Goal: Task Accomplishment & Management: Manage account settings

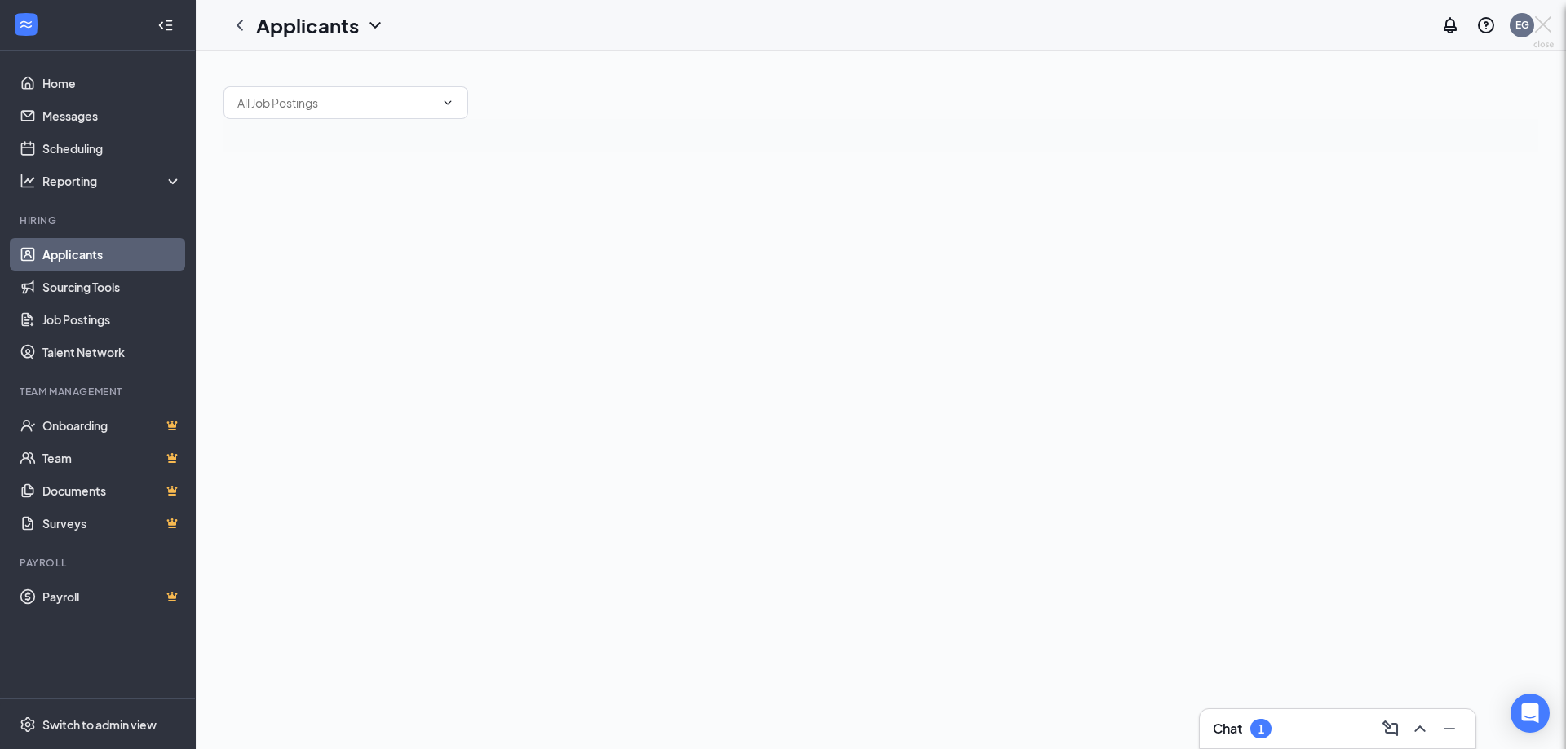
click at [1323, 726] on body "Home Messages Scheduling Reporting Hiring Applicants Sourcing Tools Job Posting…" at bounding box center [783, 374] width 1566 height 749
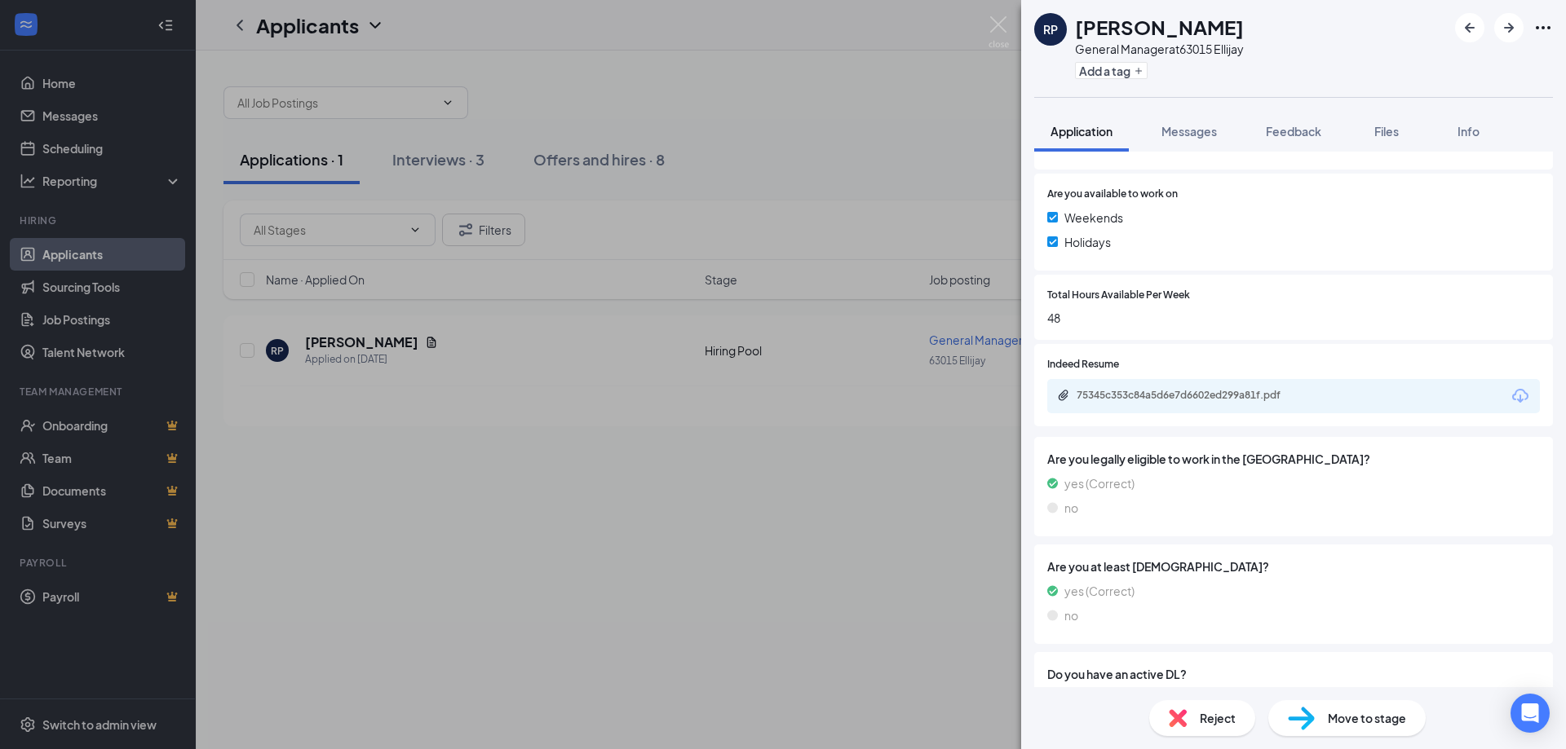
scroll to position [475, 0]
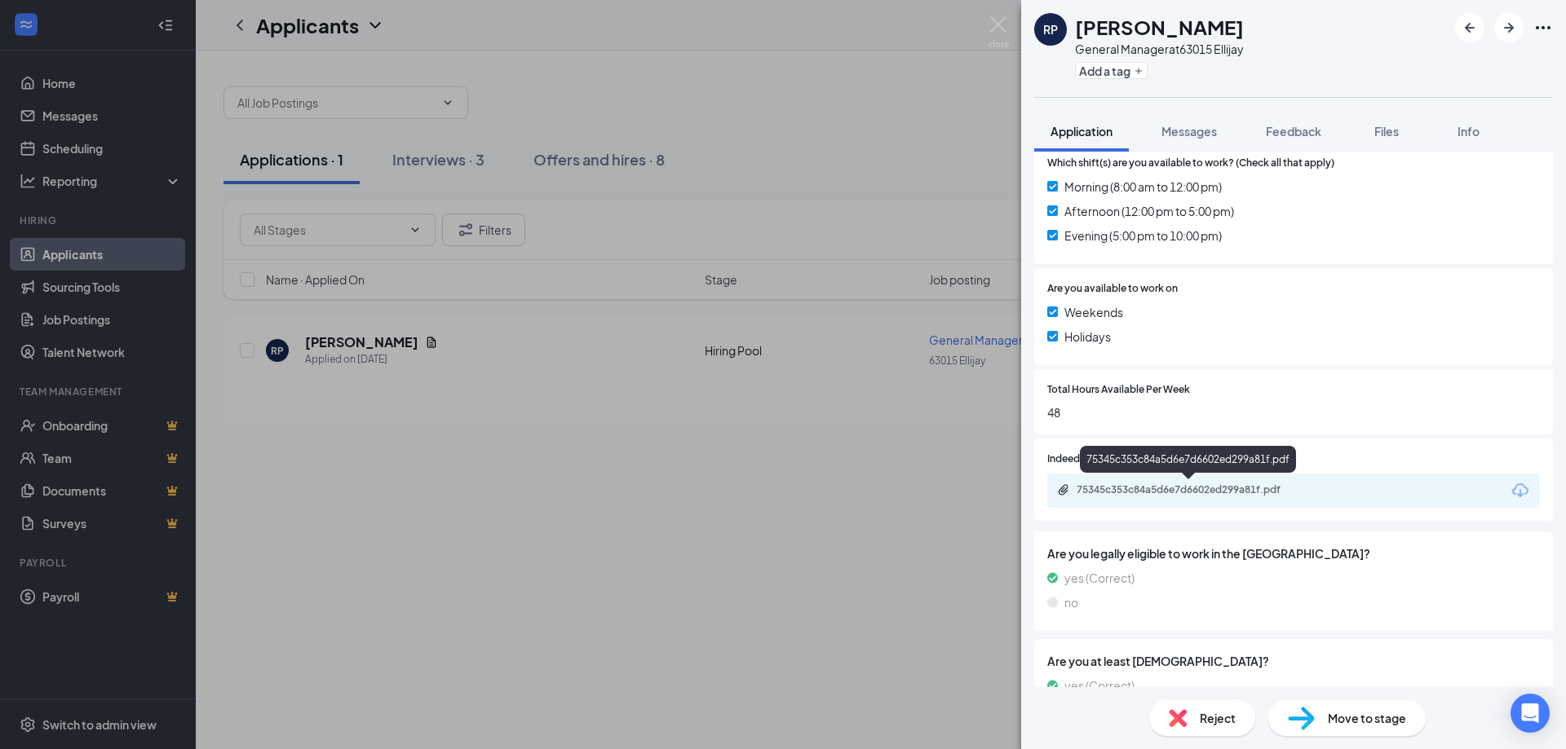
click at [1181, 489] on div "75345c353c84a5d6e7d6602ed299a81f.pdf" at bounding box center [1190, 490] width 228 height 13
click at [997, 27] on img at bounding box center [998, 32] width 20 height 32
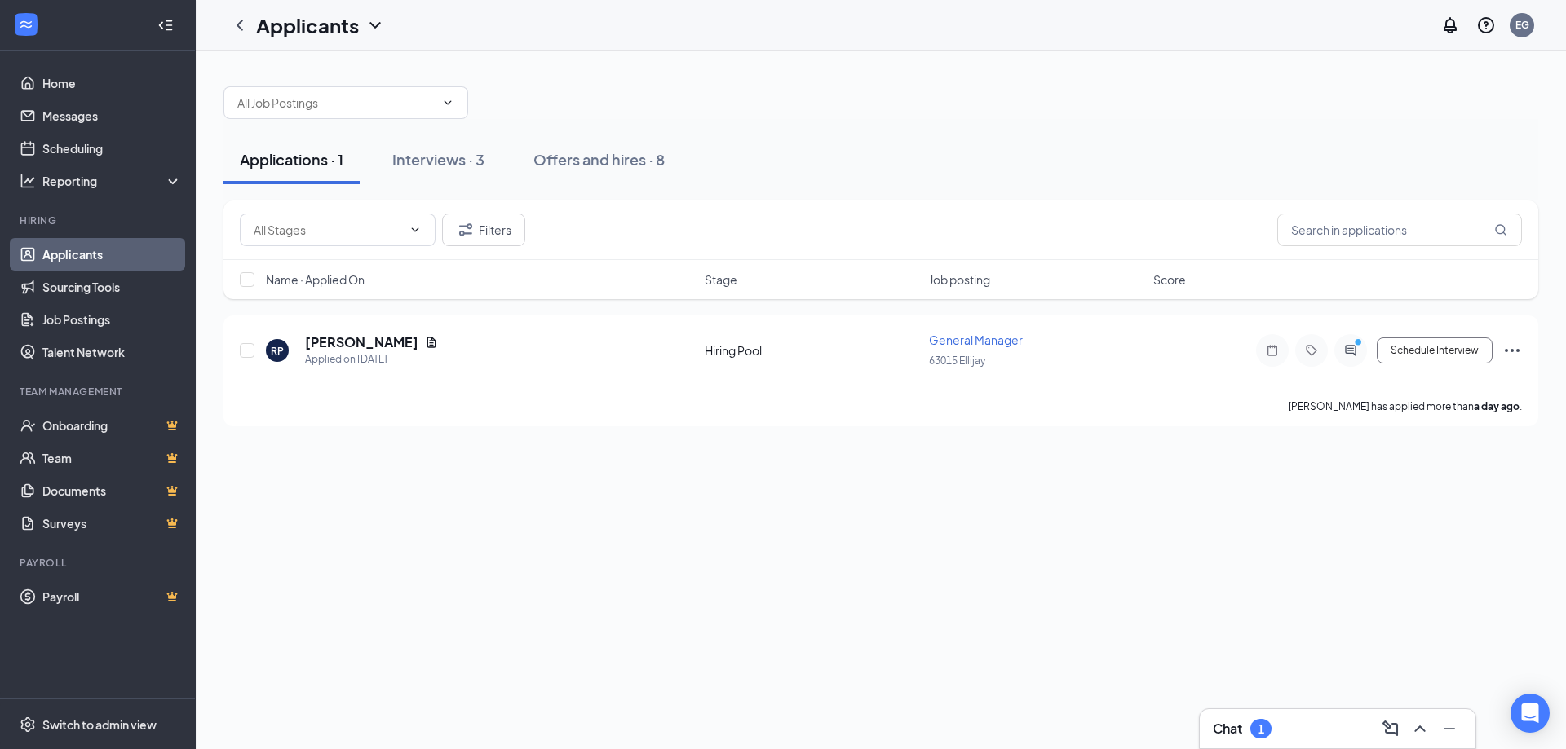
click at [1301, 715] on div "Chat 1" at bounding box center [1338, 728] width 276 height 39
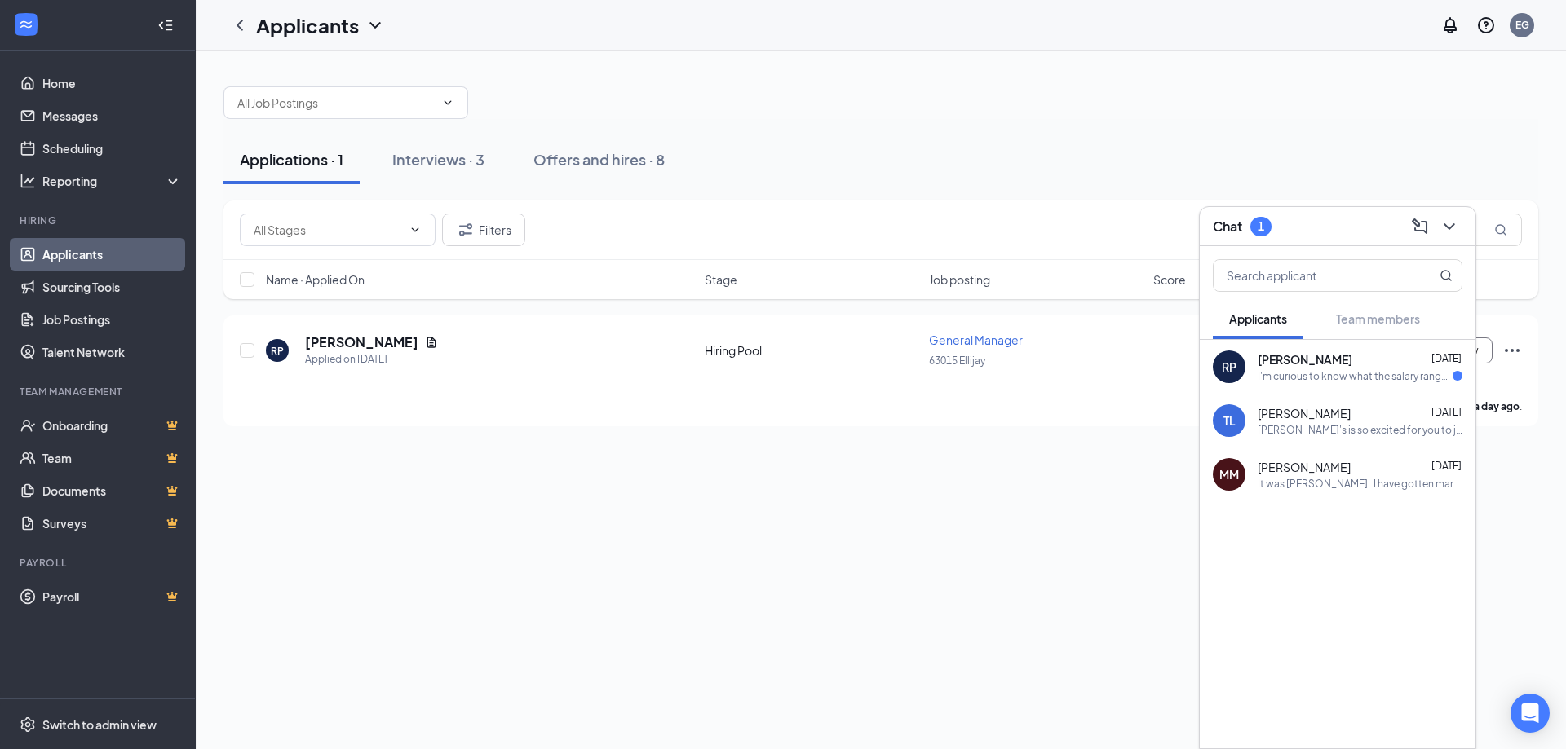
click at [1279, 375] on div "I'm curious to know what the salary range is?" at bounding box center [1354, 376] width 195 height 14
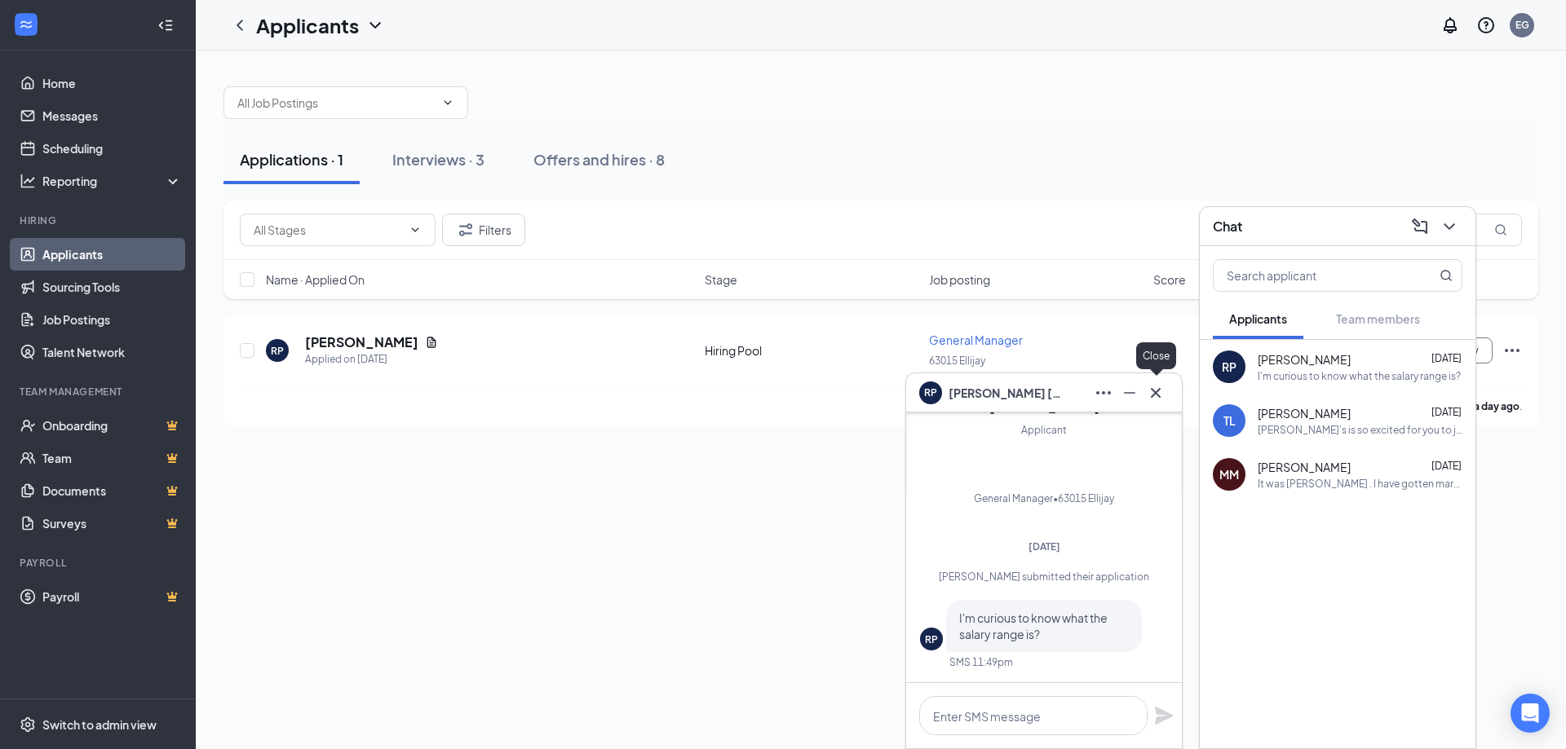
click at [1156, 391] on icon "Cross" at bounding box center [1156, 393] width 20 height 20
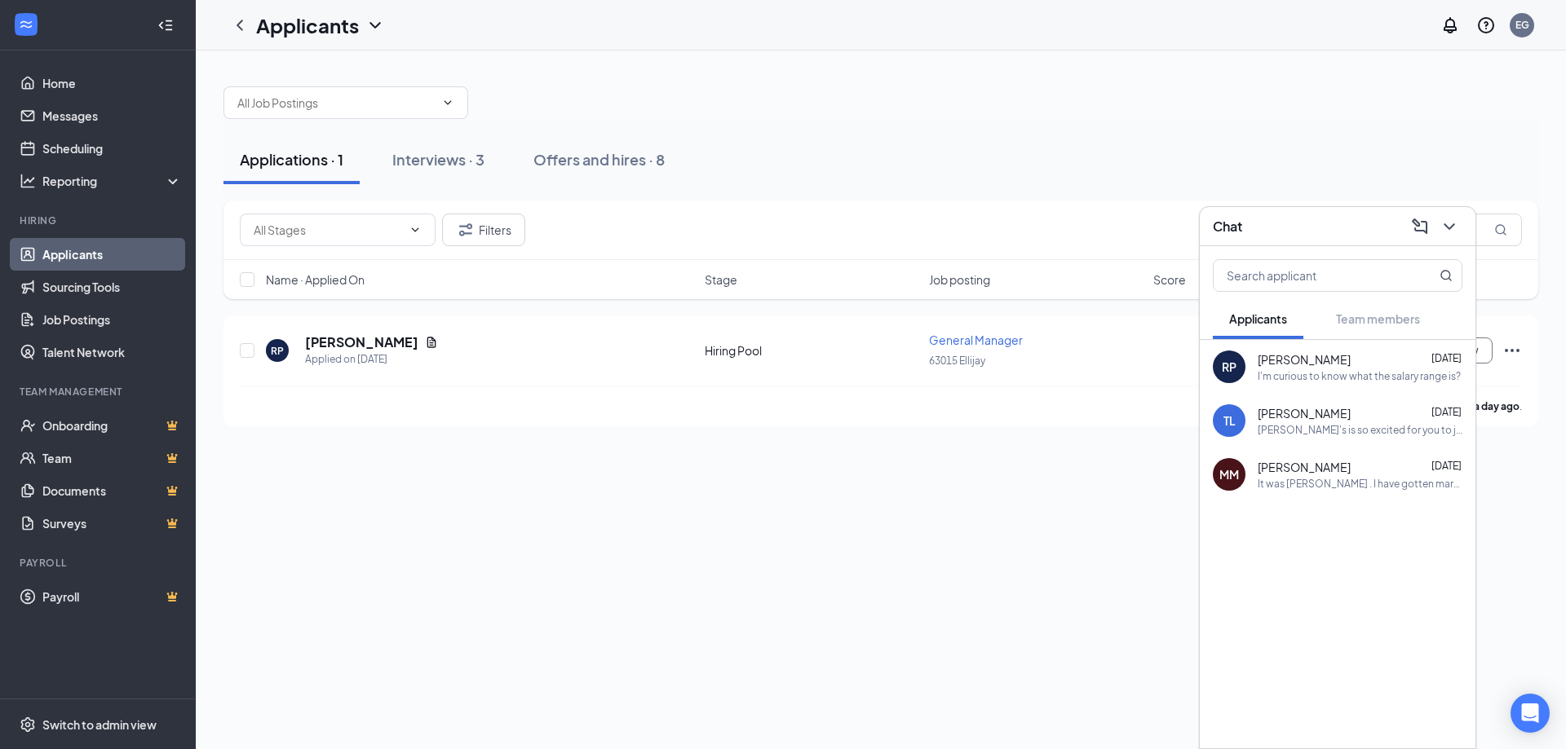
click at [1314, 490] on div "It was [PERSON_NAME] . I have gotten married since I worked there . [PERSON_NAM…" at bounding box center [1359, 484] width 205 height 14
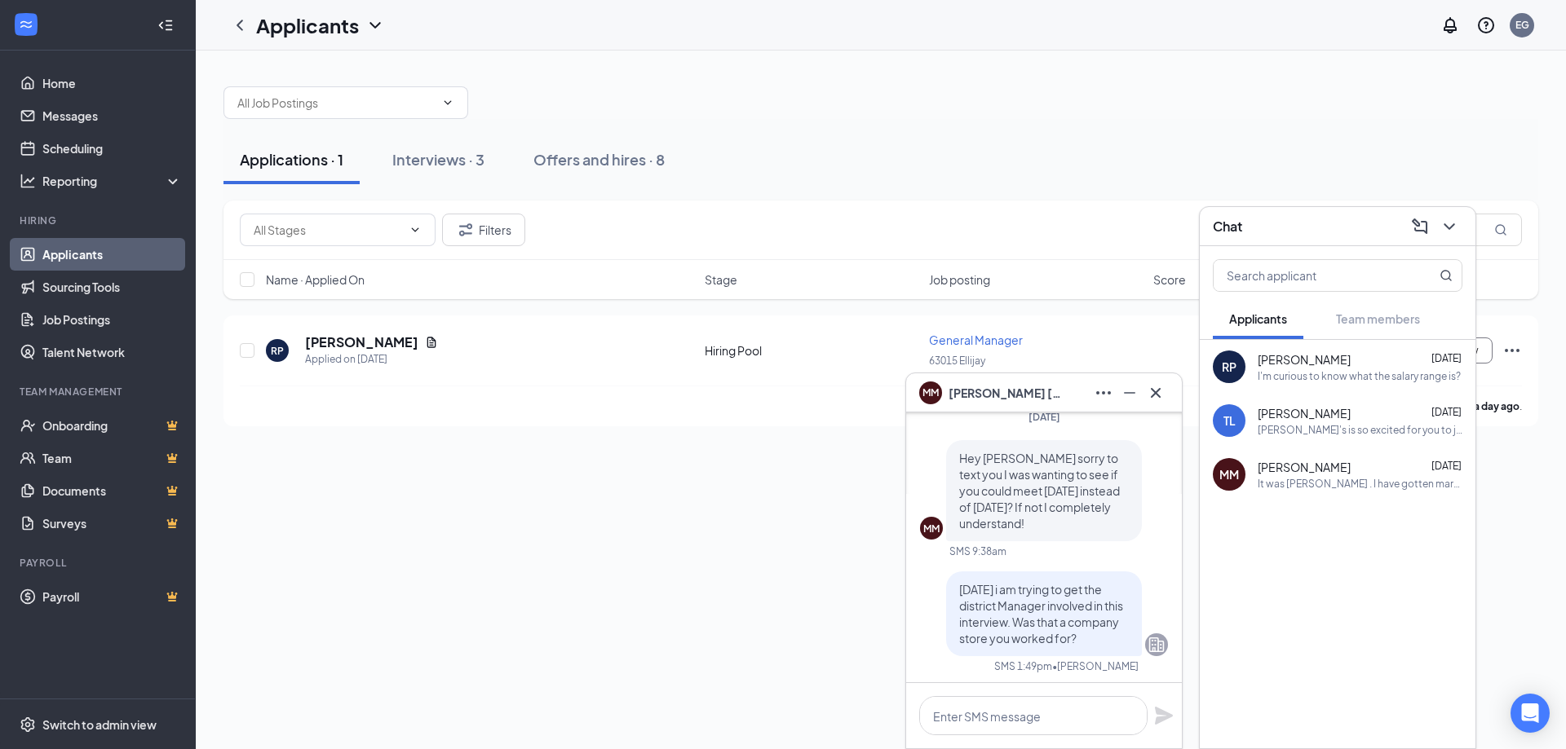
scroll to position [-937, 0]
click at [1271, 411] on span "[PERSON_NAME]" at bounding box center [1303, 413] width 93 height 16
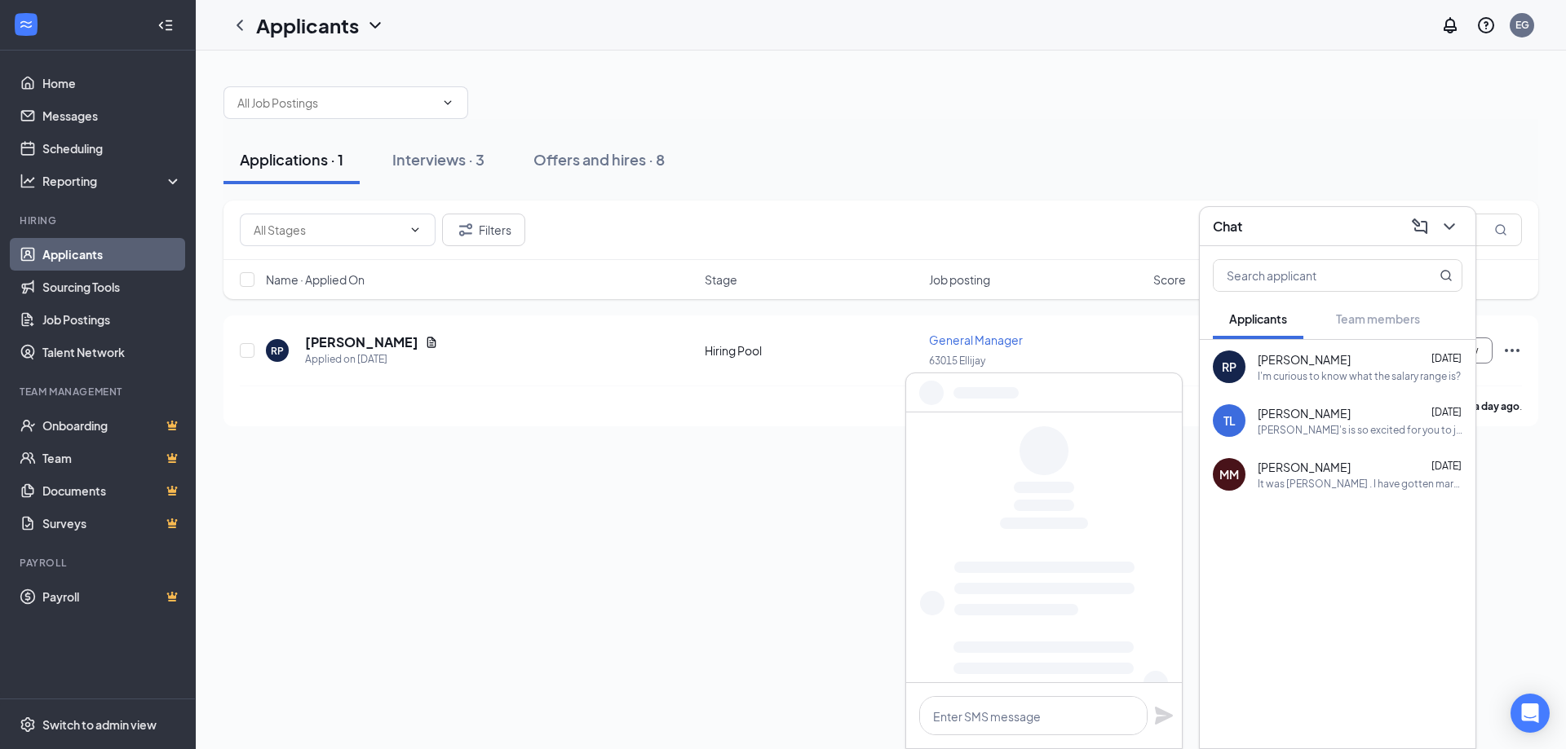
scroll to position [0, 0]
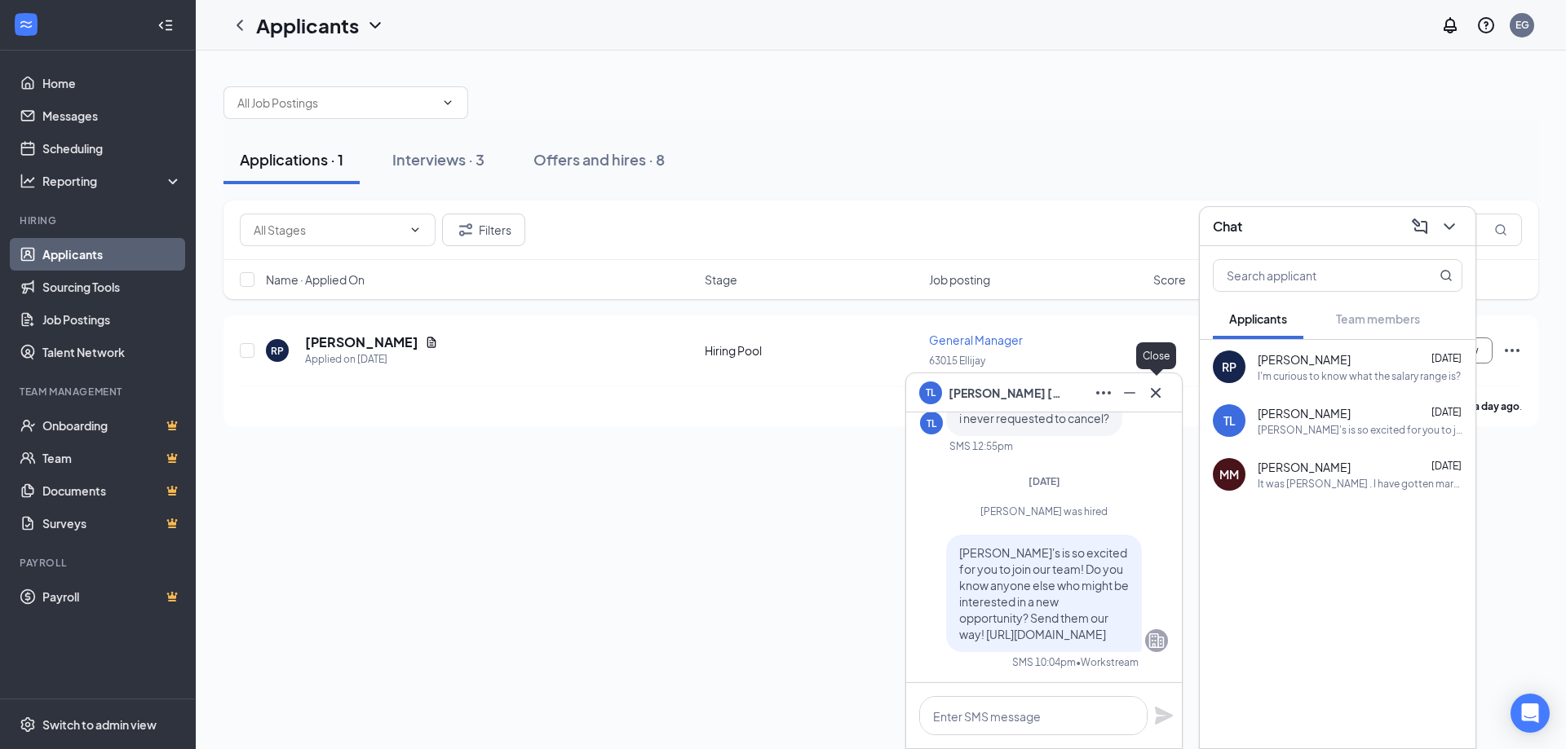
click at [1167, 398] on button at bounding box center [1155, 393] width 26 height 26
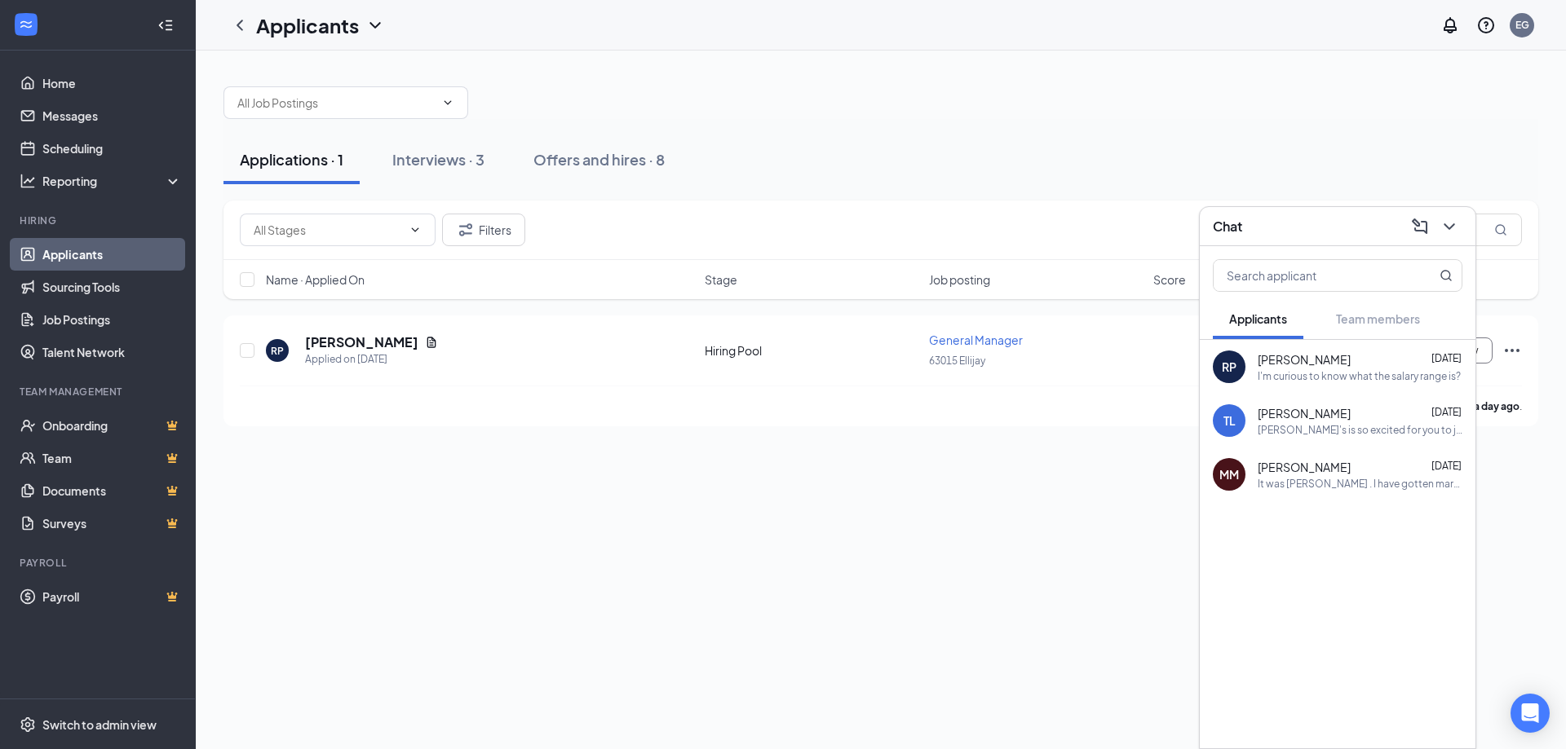
click at [1076, 499] on div "Applications · 1 Interviews · 3 Offers and hires · 8 Filters Name · Applied On …" at bounding box center [881, 400] width 1370 height 699
click at [1441, 222] on icon "ChevronDown" at bounding box center [1449, 227] width 20 height 20
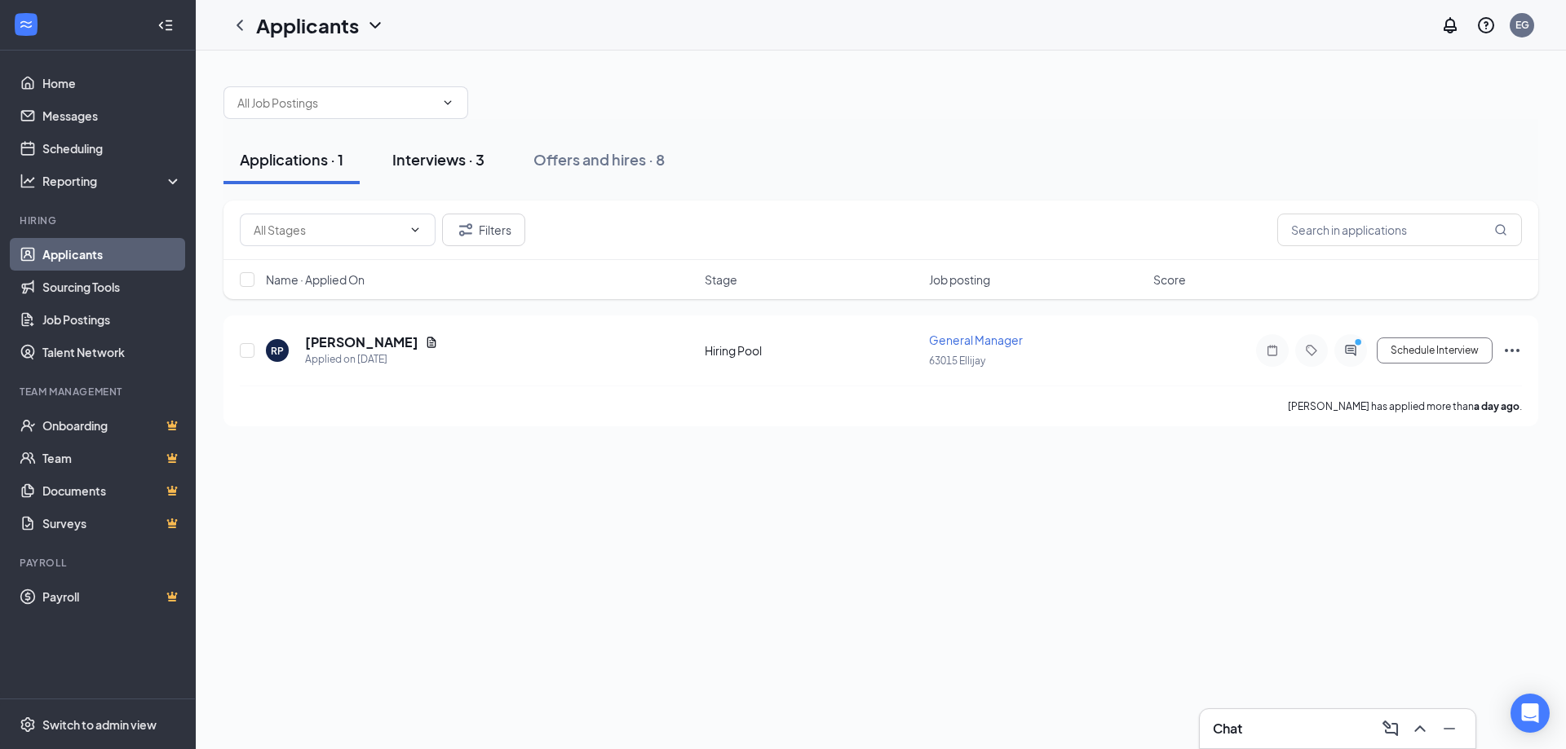
click at [442, 150] on div "Interviews · 3" at bounding box center [438, 159] width 92 height 20
